Goal: Information Seeking & Learning: Check status

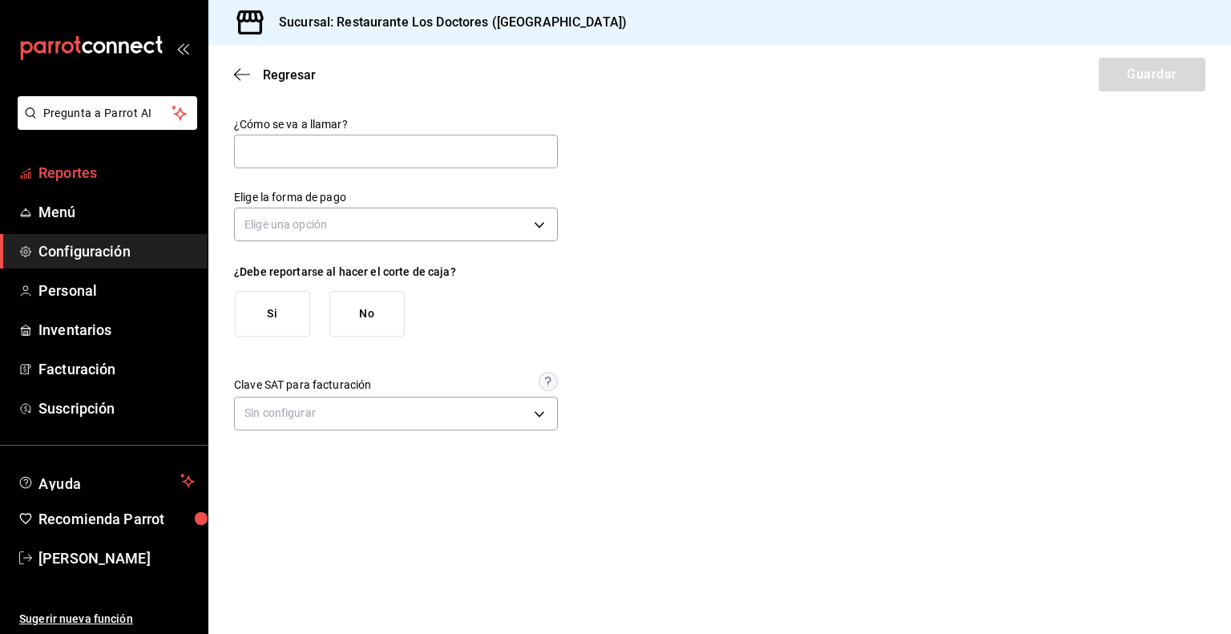
click at [74, 180] on span "Reportes" at bounding box center [116, 173] width 156 height 22
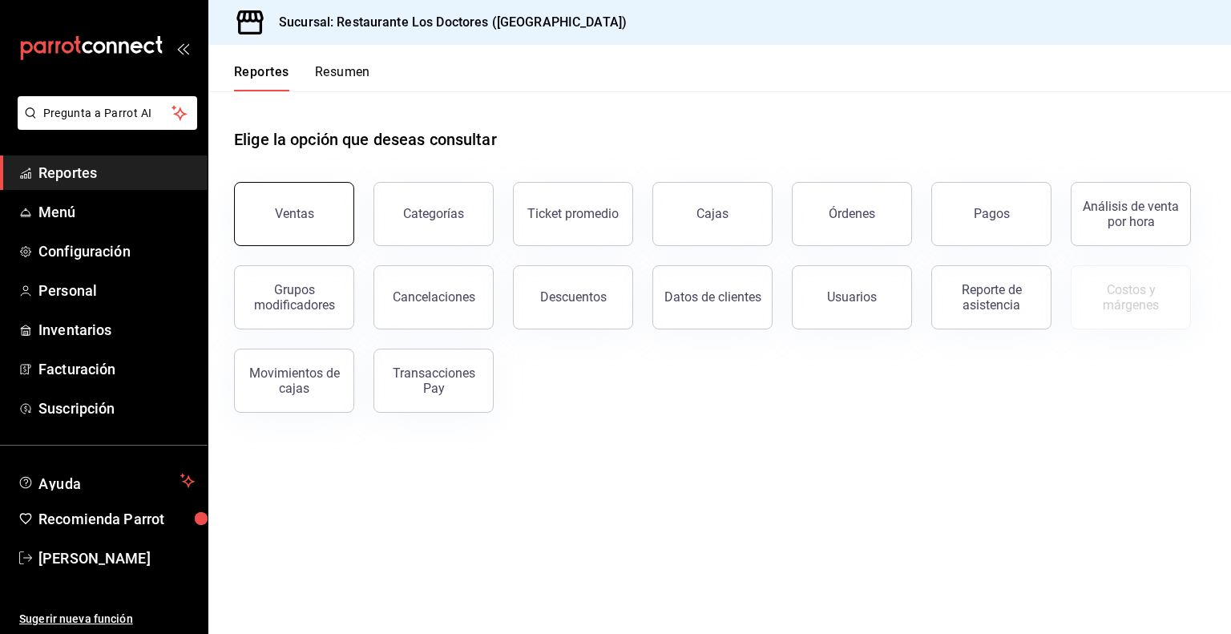
click at [323, 225] on button "Ventas" at bounding box center [294, 214] width 120 height 64
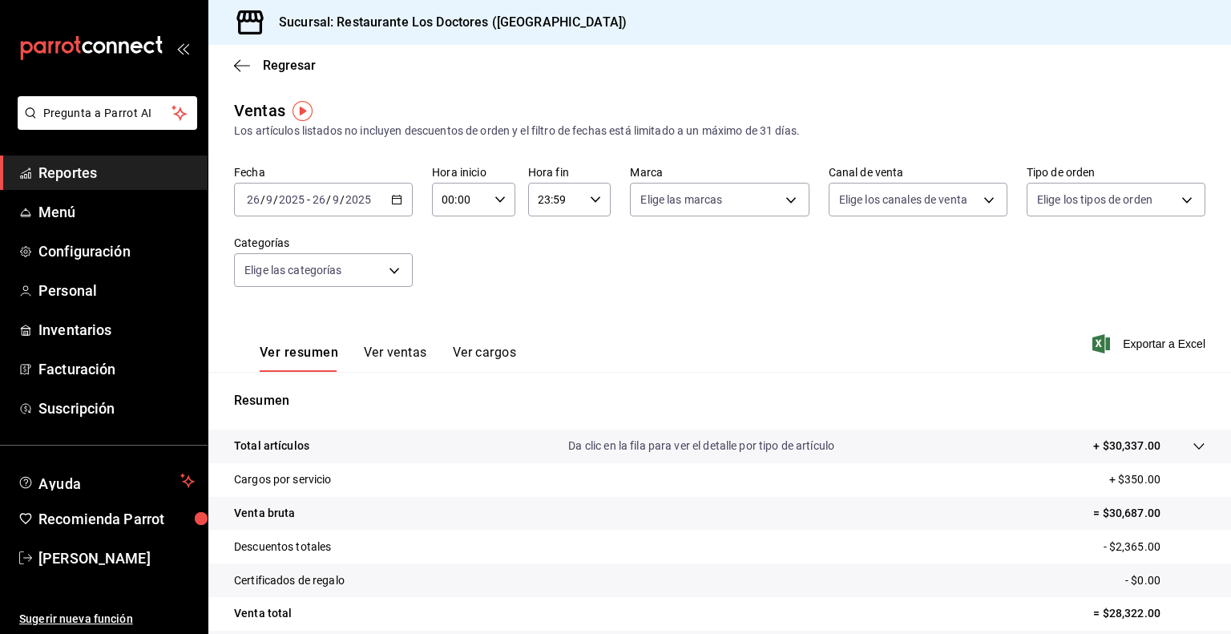
click at [389, 357] on button "Ver ventas" at bounding box center [395, 358] width 63 height 27
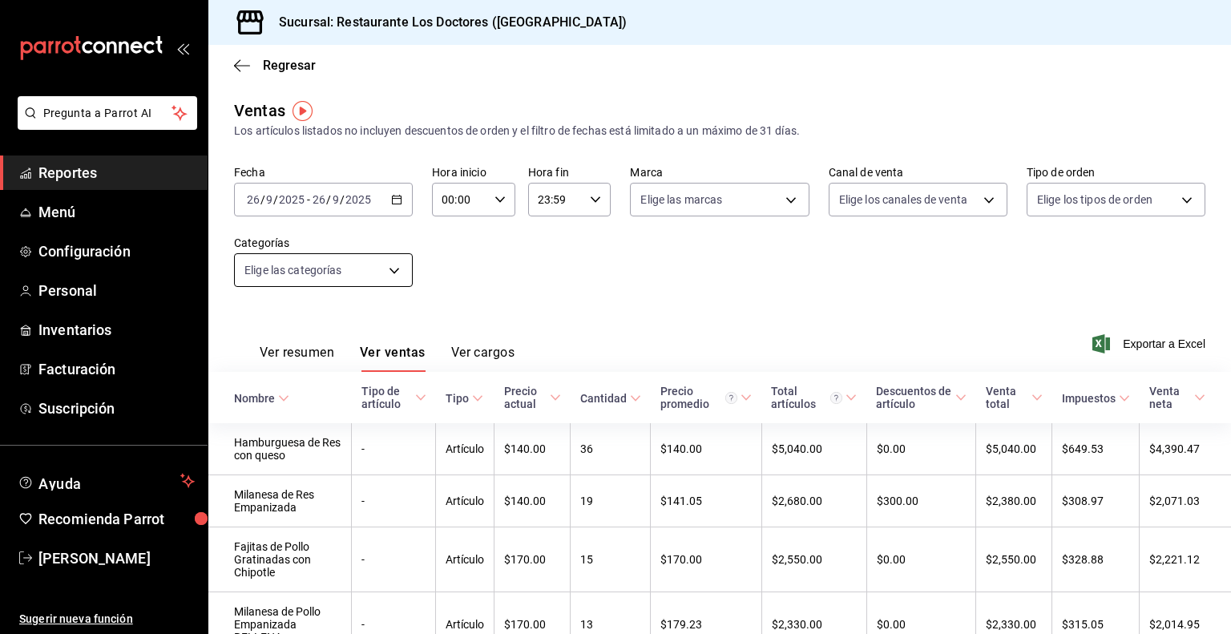
click at [295, 271] on body "Pregunta a Parrot AI Reportes Menú Configuración Personal Inventarios Facturaci…" at bounding box center [615, 317] width 1231 height 634
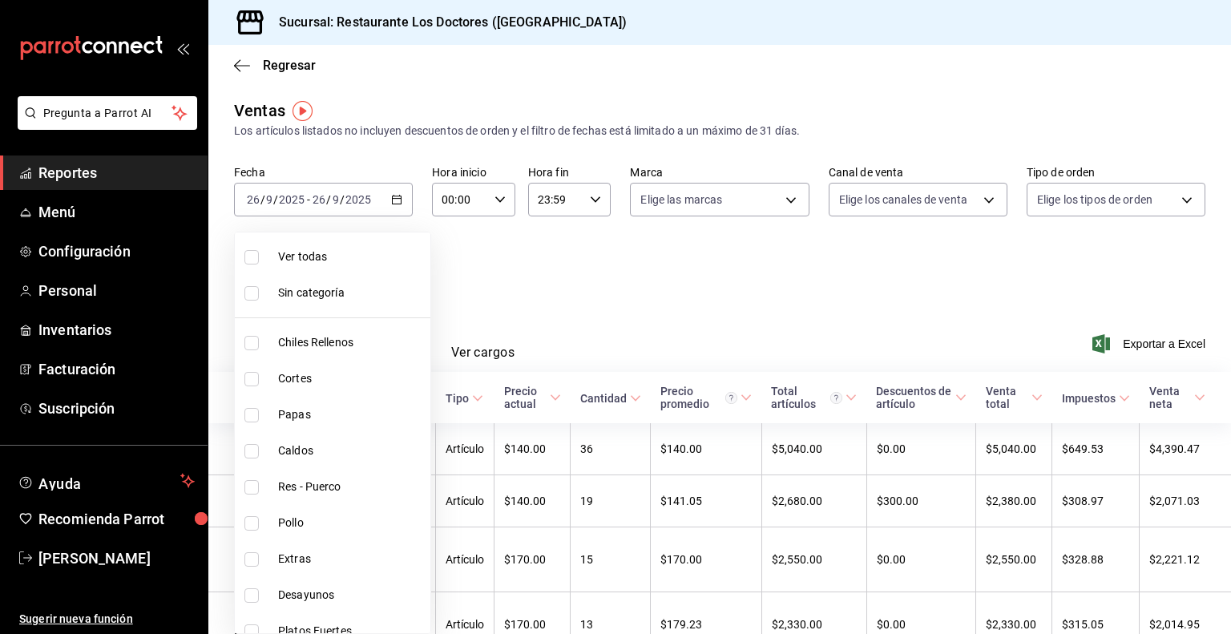
click at [291, 339] on span "Chiles Rellenos" at bounding box center [351, 342] width 146 height 17
type input "172f5f52-2fbd-4857-9cbf-8bd92211e6b6"
checkbox input "true"
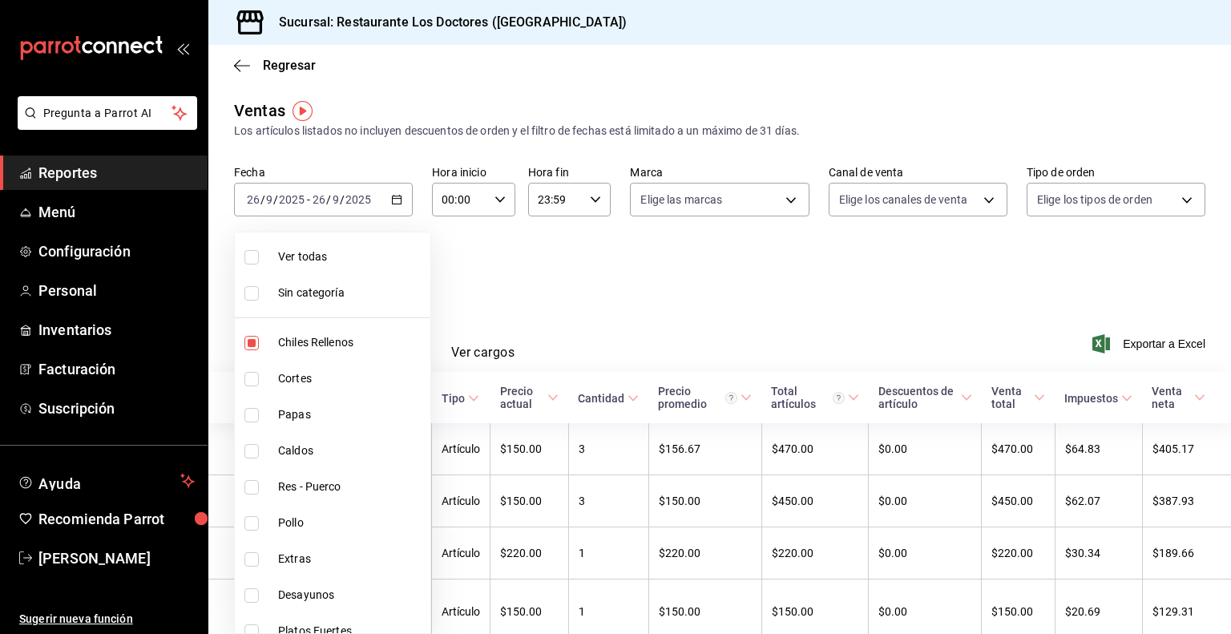
click at [558, 273] on div at bounding box center [615, 317] width 1231 height 634
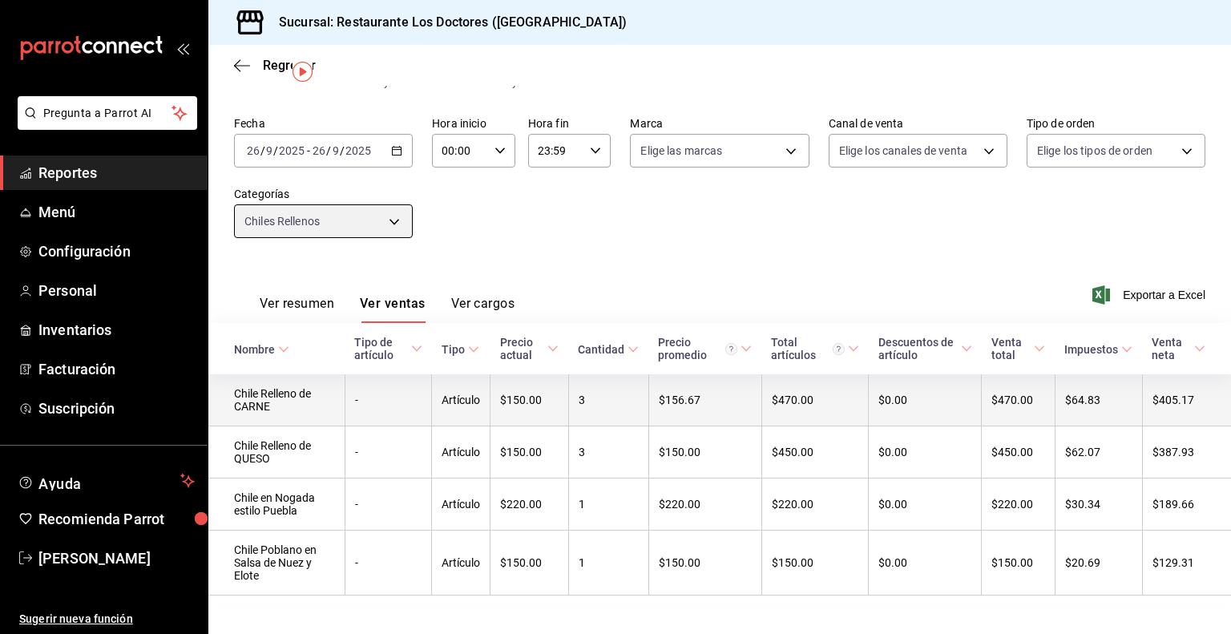
scroll to position [74, 0]
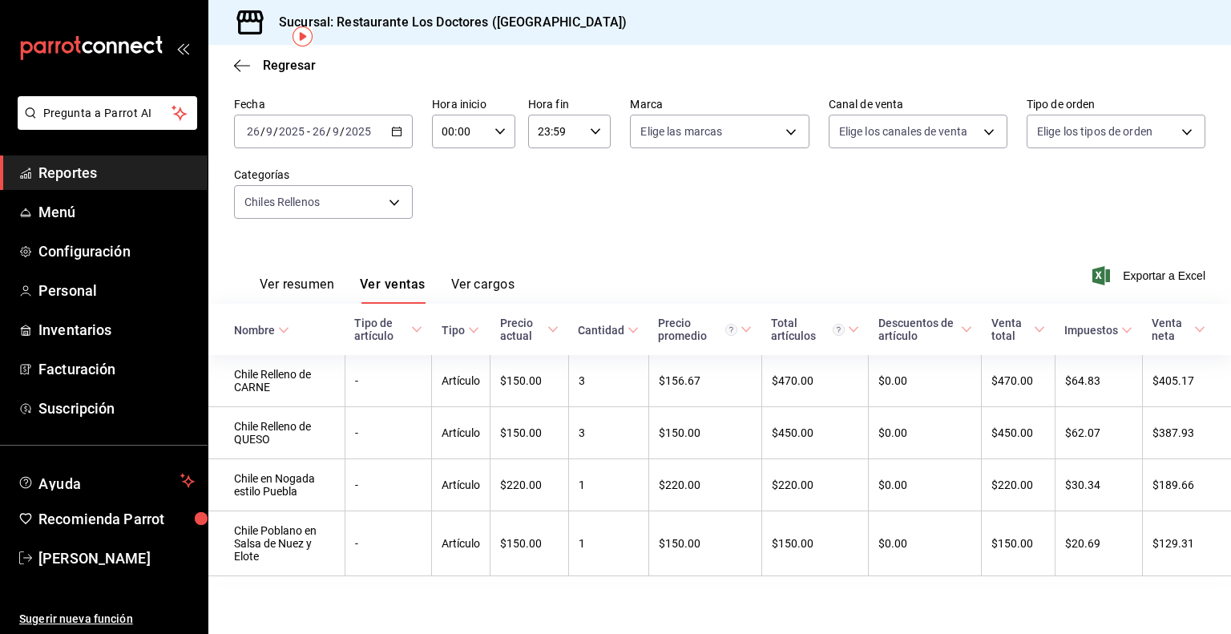
click at [385, 124] on div "[DATE] [DATE] - [DATE] [DATE]" at bounding box center [323, 132] width 179 height 34
click at [317, 284] on span "Mes actual" at bounding box center [310, 288] width 124 height 17
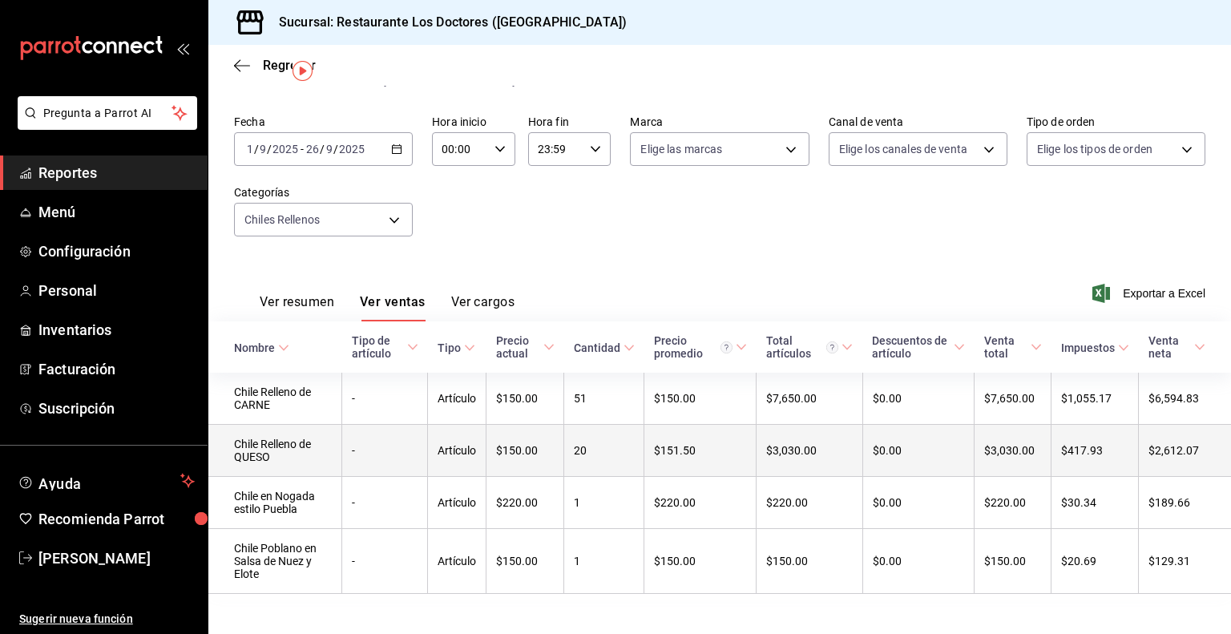
scroll to position [74, 0]
